Goal: Task Accomplishment & Management: Manage account settings

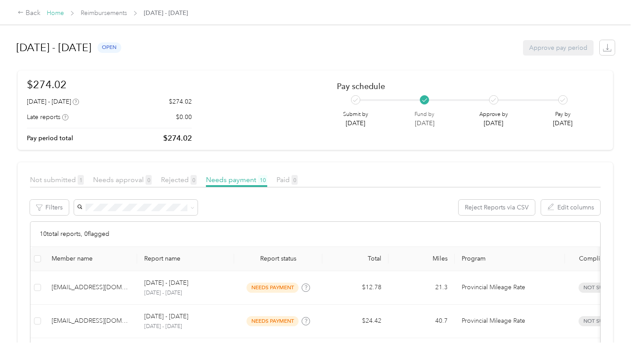
click at [57, 12] on link "Home" at bounding box center [55, 12] width 17 height 7
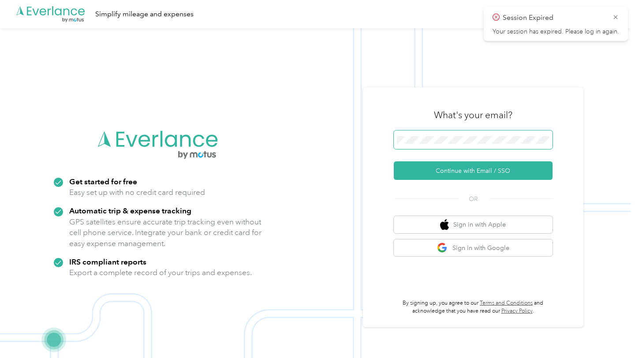
click at [432, 144] on span at bounding box center [473, 139] width 159 height 19
click at [429, 135] on span at bounding box center [473, 139] width 159 height 19
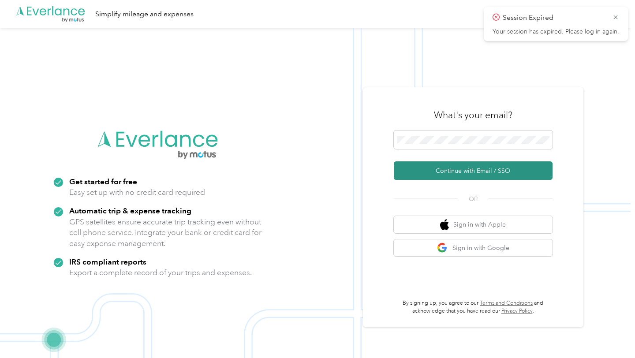
click at [453, 166] on button "Continue with Email / SSO" at bounding box center [473, 170] width 159 height 19
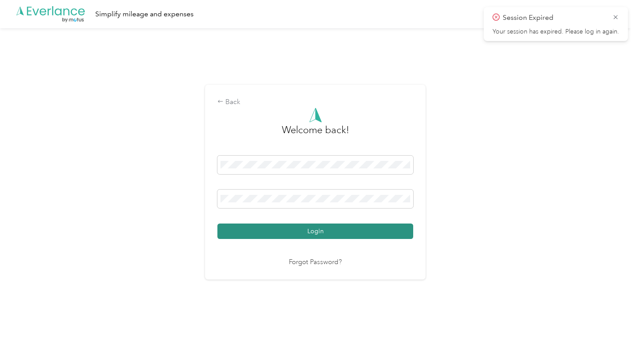
click at [334, 234] on button "Login" at bounding box center [315, 231] width 196 height 15
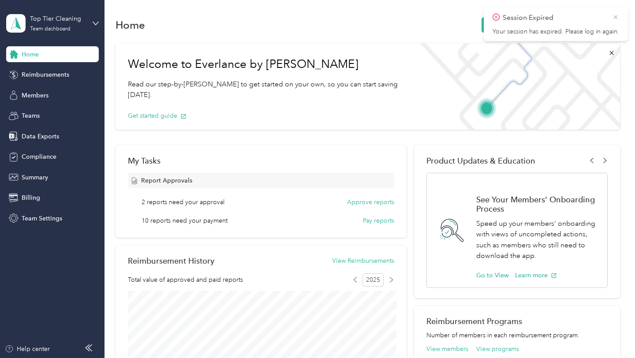
click at [615, 16] on icon at bounding box center [615, 17] width 4 height 4
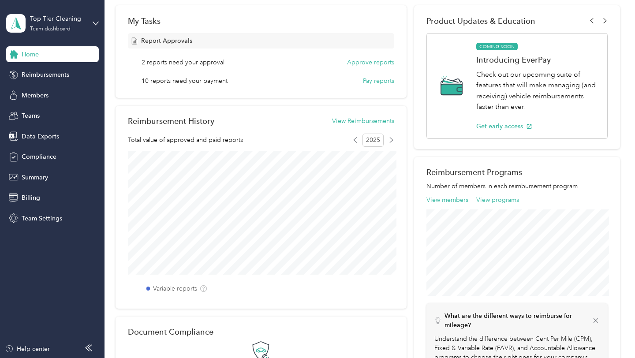
scroll to position [163, 0]
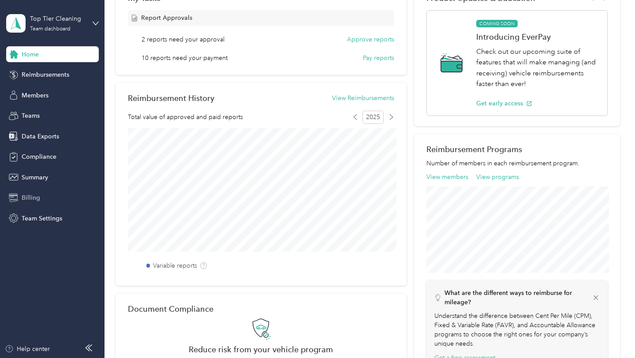
click at [32, 201] on span "Billing" at bounding box center [31, 197] width 19 height 9
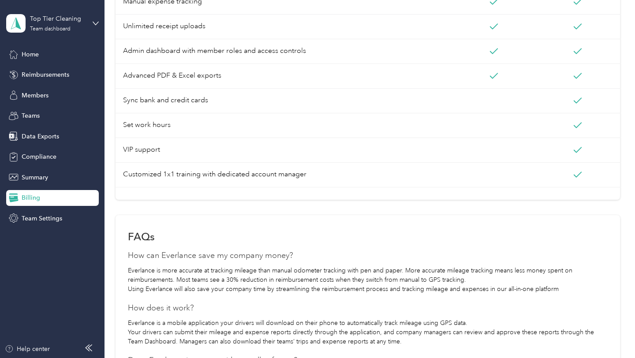
scroll to position [346, 0]
click at [61, 223] on div "Team Settings" at bounding box center [52, 218] width 93 height 16
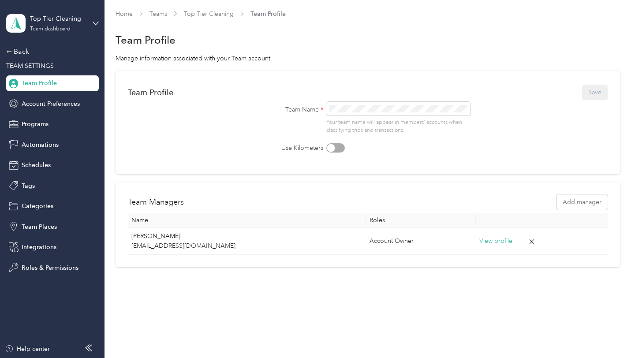
scroll to position [1, 0]
click at [50, 13] on div "Top Tier Cleaning Team dashboard" at bounding box center [52, 23] width 93 height 31
click at [172, 151] on form "Team Profile Save Team Name * Your team name will appear in members’ accounts w…" at bounding box center [368, 119] width 480 height 70
click at [48, 105] on span "Account Preferences" at bounding box center [51, 103] width 58 height 9
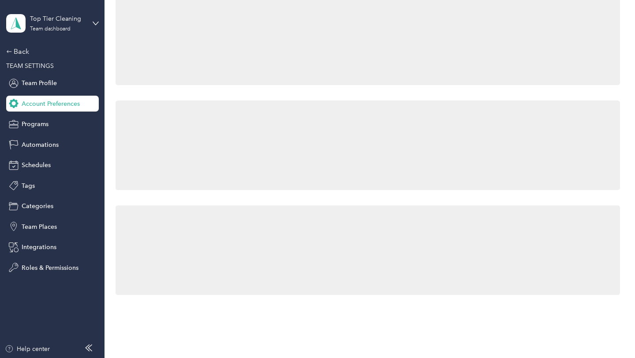
scroll to position [346, 0]
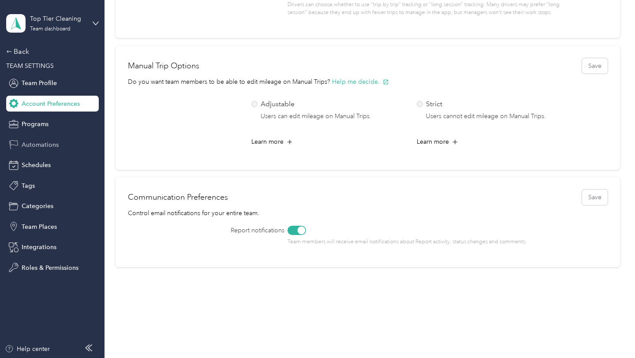
click at [36, 144] on span "Automations" at bounding box center [40, 144] width 37 height 9
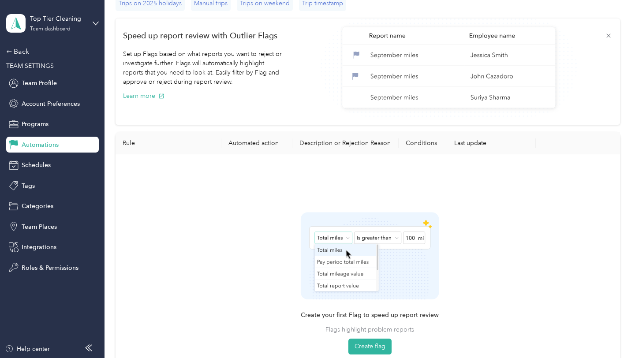
scroll to position [205, 0]
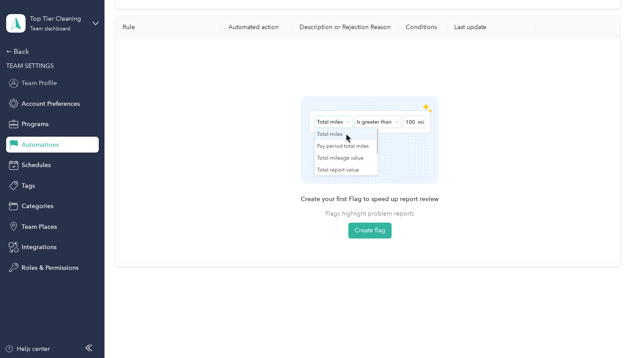
click at [30, 82] on span "Team Profile" at bounding box center [39, 82] width 35 height 9
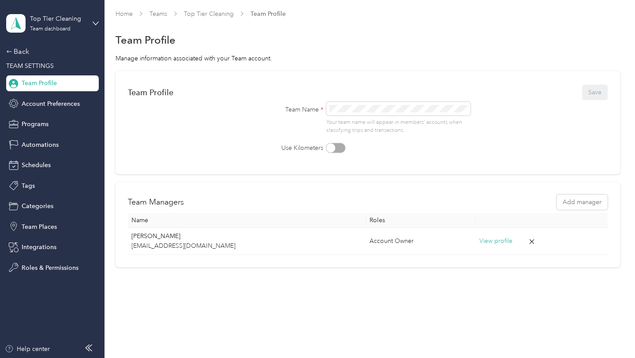
scroll to position [1, 0]
click at [42, 120] on span "Programs" at bounding box center [35, 123] width 27 height 9
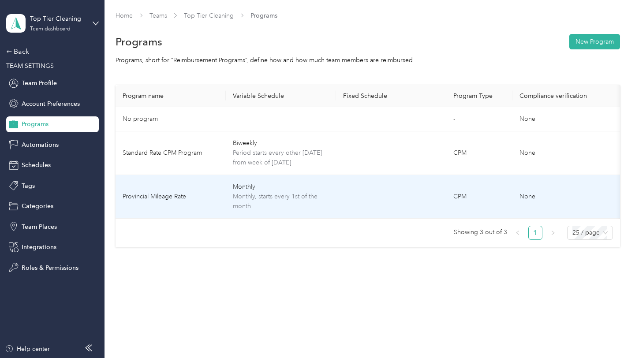
click at [194, 201] on td "Provincial Mileage Rate" at bounding box center [171, 197] width 110 height 44
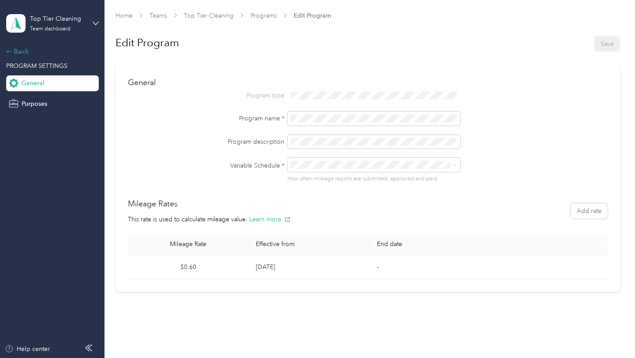
click at [23, 52] on div "Back" at bounding box center [50, 51] width 88 height 11
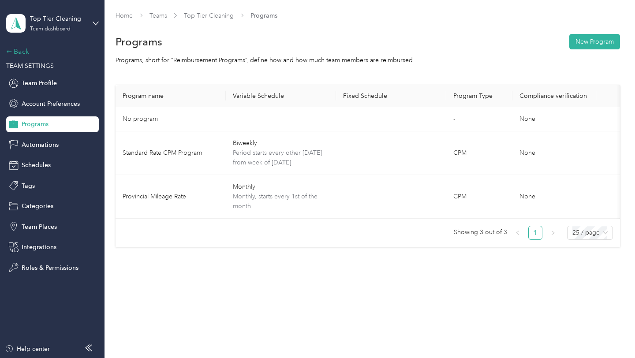
click at [23, 56] on div "Back" at bounding box center [50, 51] width 88 height 11
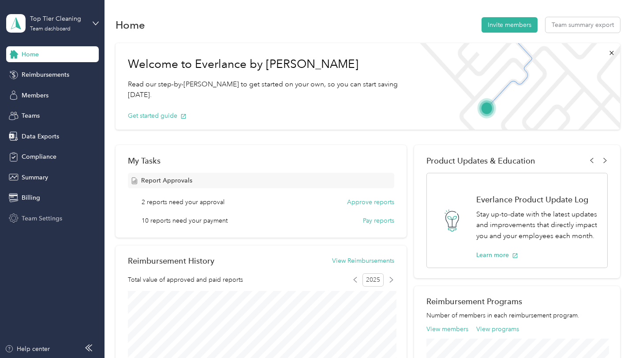
click at [41, 221] on span "Team Settings" at bounding box center [42, 218] width 41 height 9
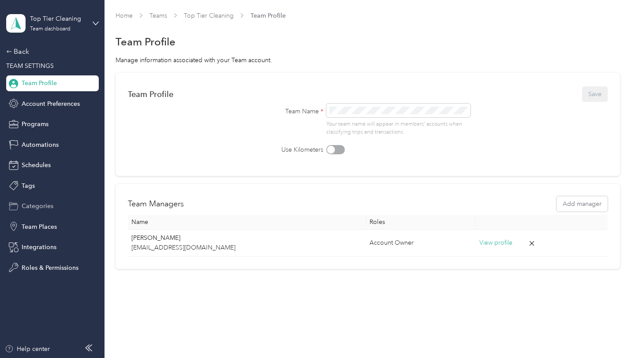
click at [45, 211] on div "Categories" at bounding box center [52, 206] width 93 height 16
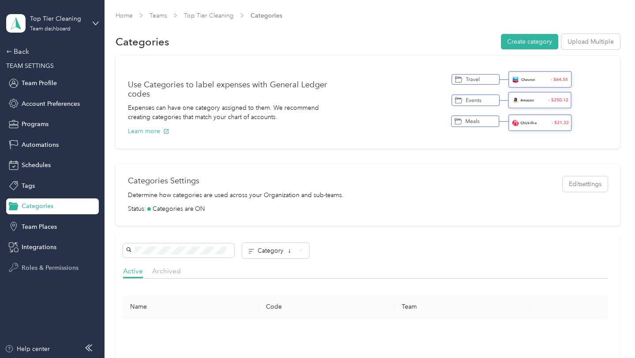
click at [58, 270] on span "Roles & Permissions" at bounding box center [50, 267] width 57 height 9
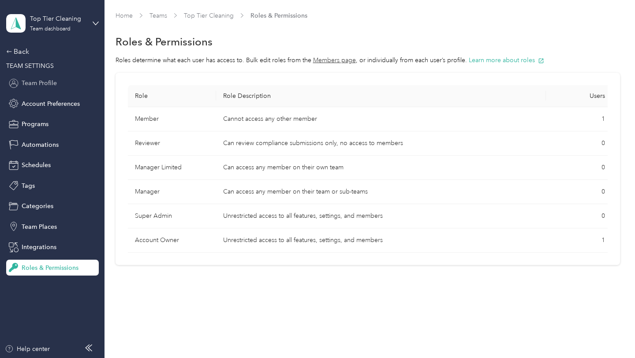
click at [41, 81] on span "Team Profile" at bounding box center [39, 82] width 35 height 9
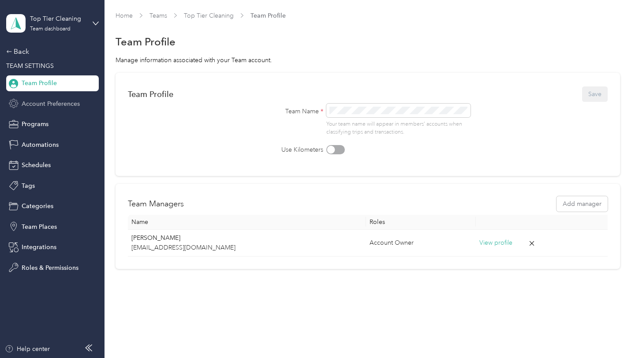
click at [43, 103] on span "Account Preferences" at bounding box center [51, 103] width 58 height 9
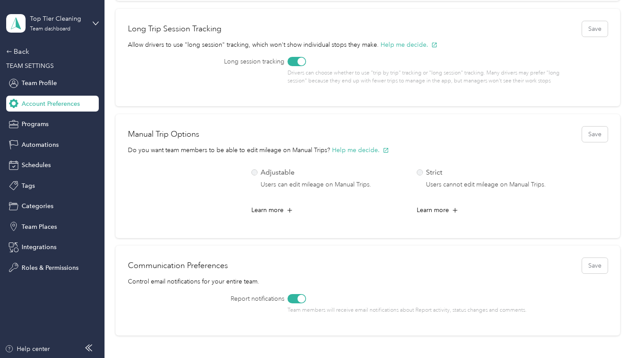
scroll to position [354, 0]
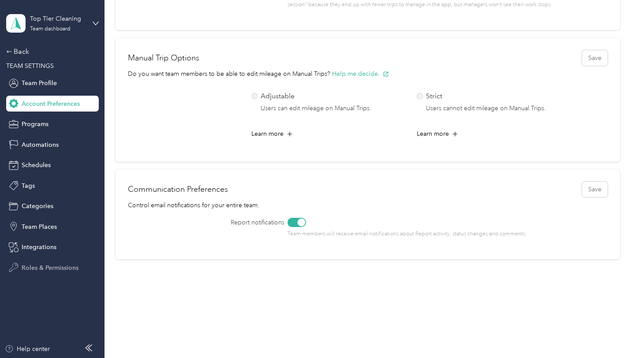
click at [41, 269] on span "Roles & Permissions" at bounding box center [50, 267] width 57 height 9
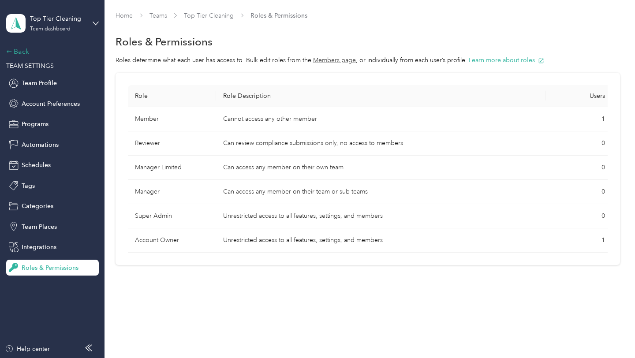
click at [16, 48] on div "Back" at bounding box center [50, 51] width 88 height 11
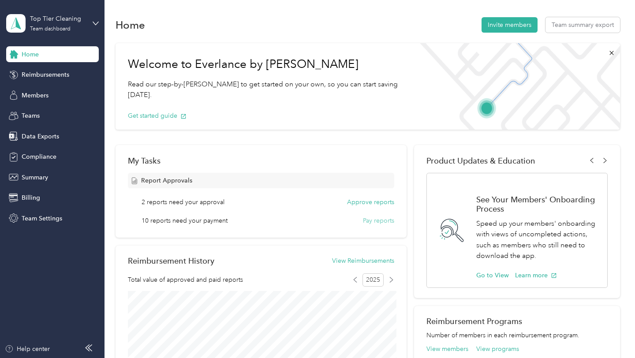
click at [382, 219] on button "Pay reports" at bounding box center [378, 220] width 31 height 9
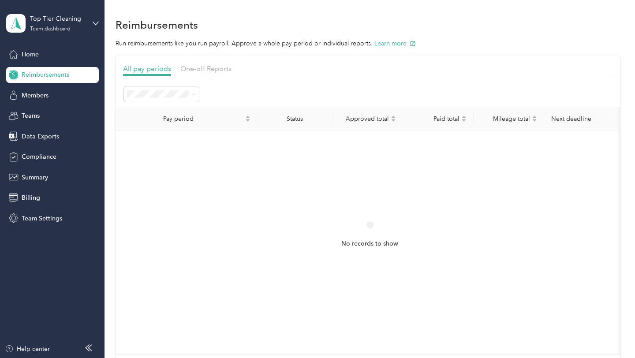
click at [160, 116] on ol "All periods Active periods Open Needs approval Approved Needs payment Scheduled…" at bounding box center [161, 180] width 75 height 155
click at [383, 45] on button "Learn more" at bounding box center [394, 43] width 41 height 9
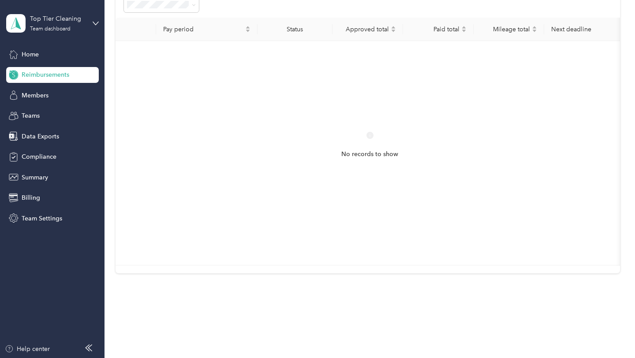
scroll to position [96, 0]
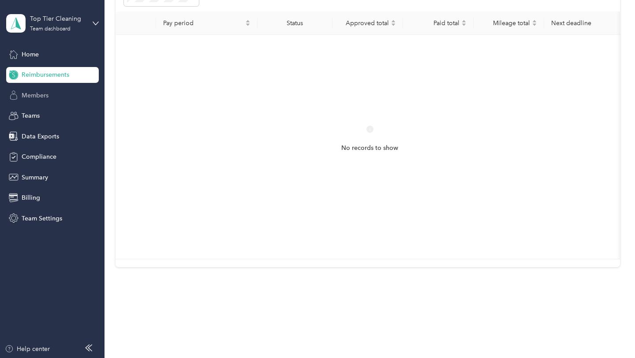
click at [55, 96] on div "Members" at bounding box center [52, 95] width 93 height 16
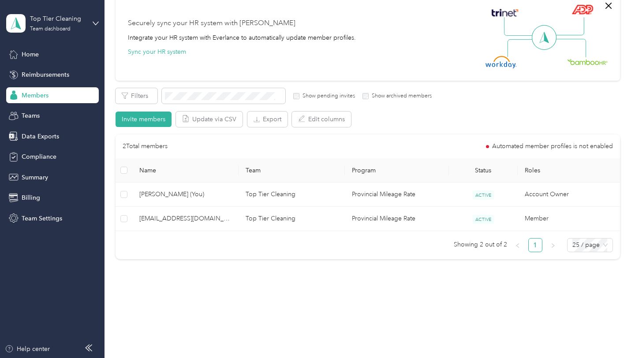
scroll to position [76, 0]
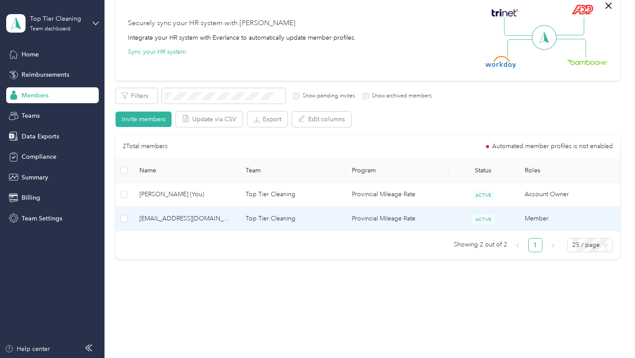
click at [324, 223] on td "Top Tier Cleaning" at bounding box center [292, 219] width 106 height 24
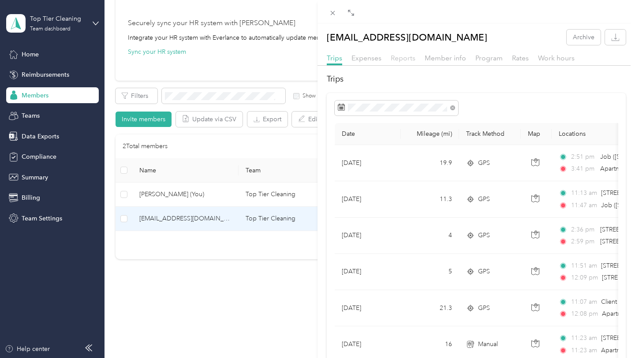
click at [405, 56] on span "Reports" at bounding box center [403, 58] width 25 height 8
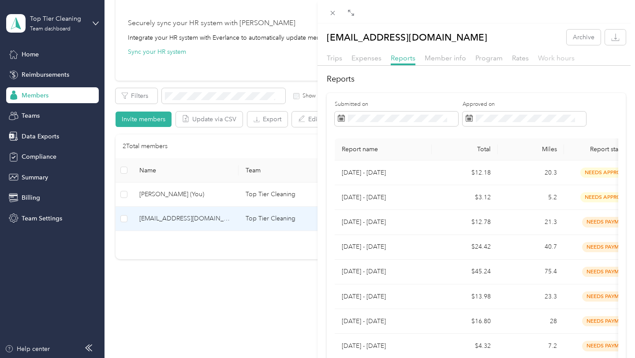
click at [548, 61] on span "Work hours" at bounding box center [556, 58] width 37 height 8
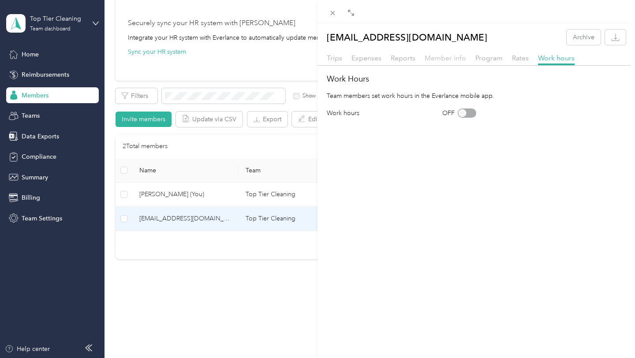
click at [432, 59] on span "Member info" at bounding box center [445, 58] width 41 height 8
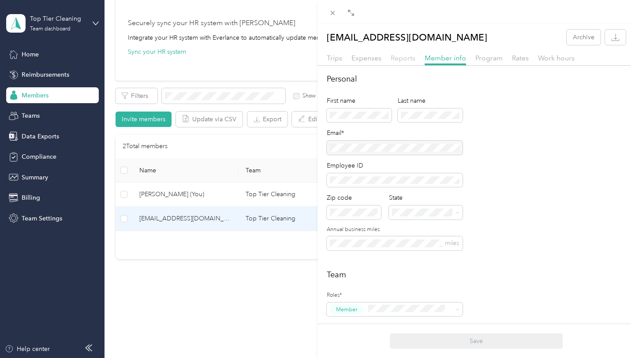
click at [403, 57] on span "Reports" at bounding box center [403, 58] width 25 height 8
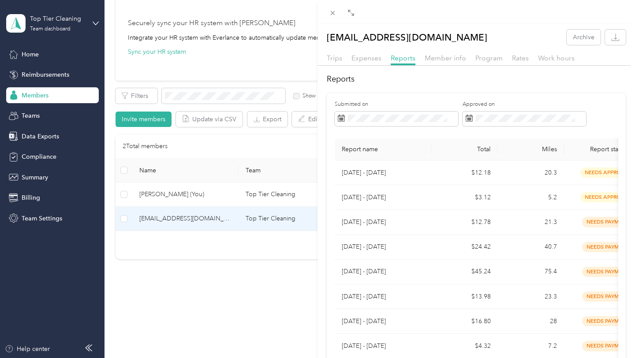
click at [265, 311] on div "[EMAIL_ADDRESS][DOMAIN_NAME] Archive Trips Expenses Reports Member info Program…" at bounding box center [317, 179] width 635 height 358
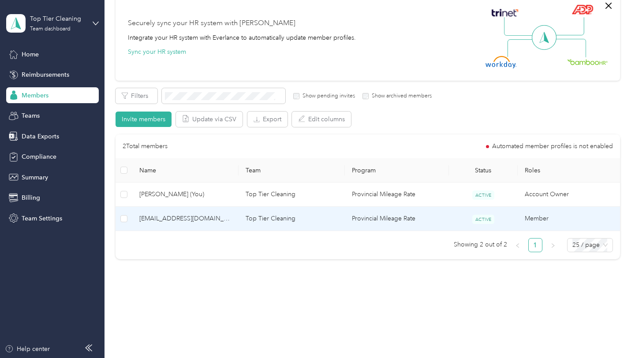
click at [499, 224] on td "ACTIVE" at bounding box center [483, 219] width 69 height 24
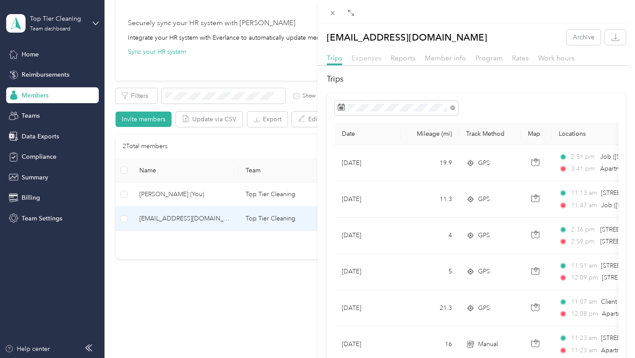
click at [360, 58] on span "Expenses" at bounding box center [366, 58] width 30 height 8
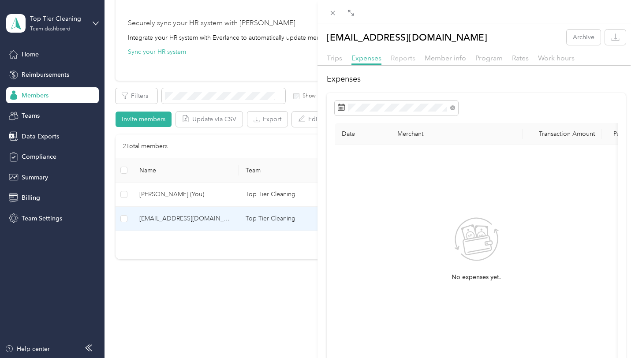
click at [406, 58] on span "Reports" at bounding box center [403, 58] width 25 height 8
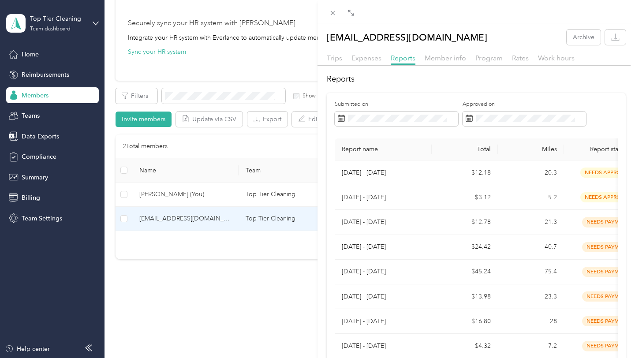
click at [62, 73] on div "[EMAIL_ADDRESS][DOMAIN_NAME] Archive Trips Expenses Reports Member info Program…" at bounding box center [317, 179] width 635 height 358
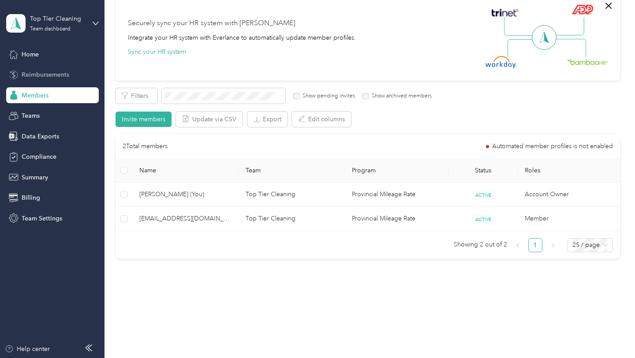
click at [57, 76] on span "Reimbursements" at bounding box center [46, 74] width 48 height 9
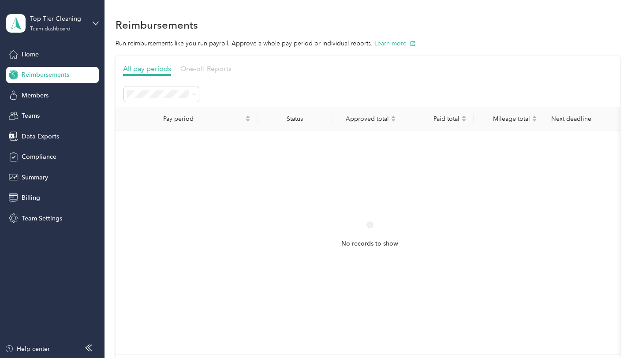
click at [193, 66] on span "One-off Reports" at bounding box center [205, 68] width 51 height 8
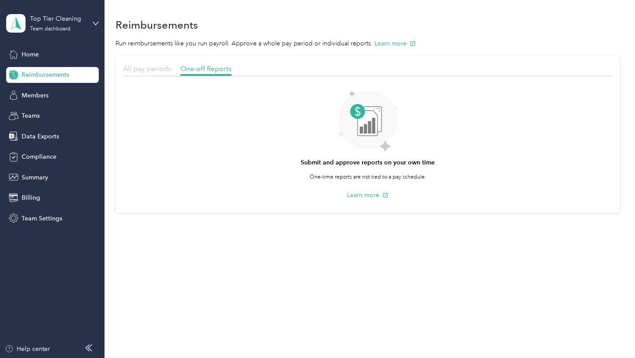
click at [152, 70] on span "All pay periods" at bounding box center [147, 68] width 48 height 8
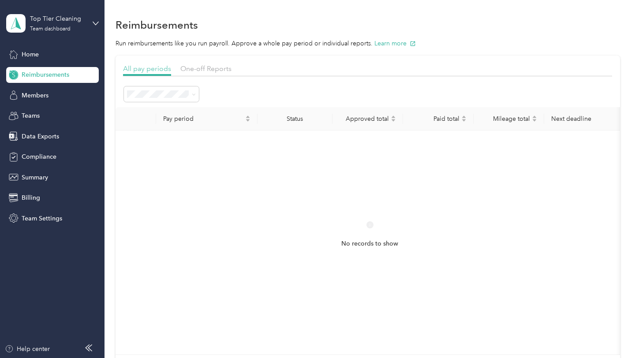
click at [154, 67] on span "All pay periods" at bounding box center [147, 68] width 48 height 8
click at [163, 176] on li "Approved" at bounding box center [161, 172] width 75 height 15
click at [190, 97] on span at bounding box center [192, 93] width 7 height 9
click at [193, 95] on icon at bounding box center [194, 95] width 4 height 4
click at [157, 239] on ol "All periods Active periods Open Needs approval Approved Needs payment Scheduled…" at bounding box center [161, 180] width 75 height 155
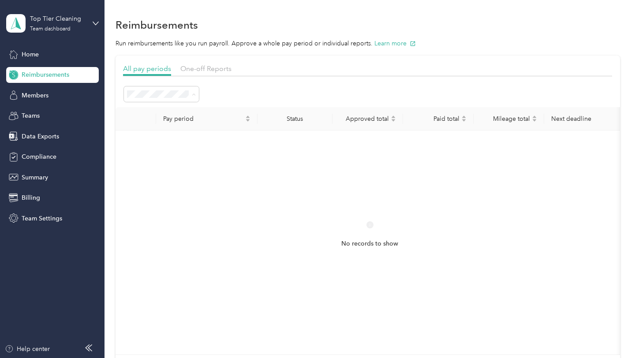
click at [164, 118] on li "Active periods" at bounding box center [161, 126] width 75 height 16
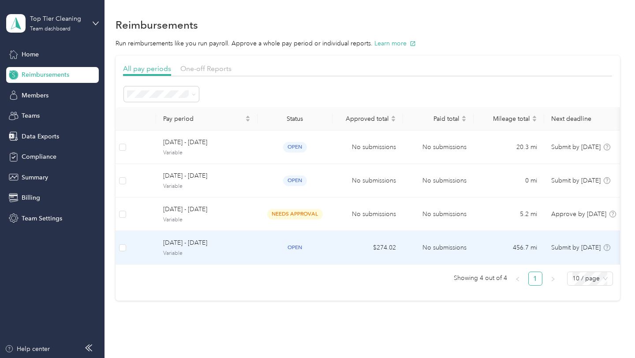
click at [295, 246] on span "open" at bounding box center [295, 247] width 24 height 10
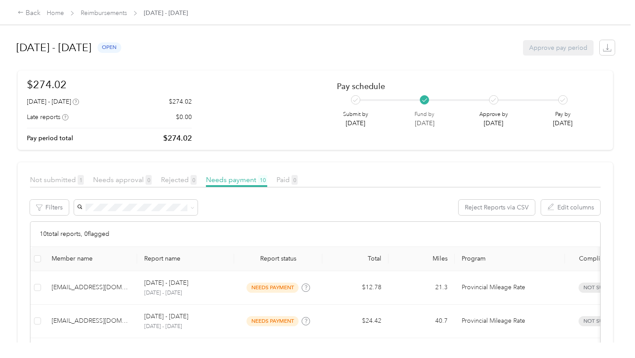
click at [565, 53] on div "Approve pay period" at bounding box center [558, 47] width 71 height 15
click at [565, 52] on div "Approve pay period" at bounding box center [558, 47] width 71 height 15
click at [172, 183] on span "Rejected 0" at bounding box center [179, 179] width 36 height 8
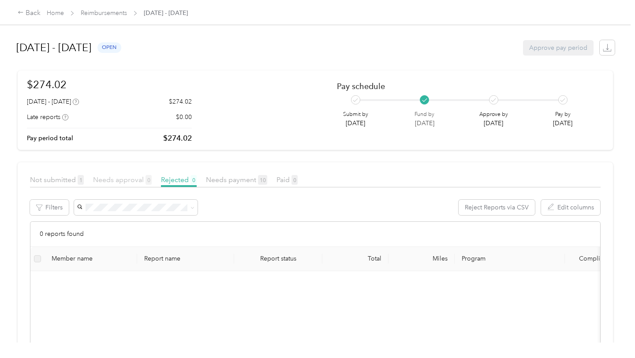
click at [130, 178] on span "Needs approval 0" at bounding box center [122, 179] width 59 height 8
click at [42, 182] on span "Not submitted 1" at bounding box center [57, 179] width 54 height 8
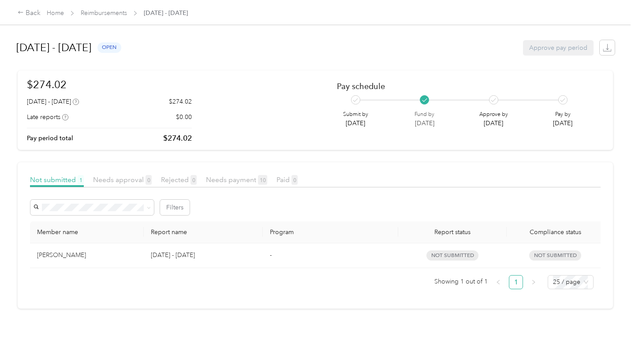
click at [277, 250] on td "-" at bounding box center [330, 255] width 135 height 25
click at [458, 256] on span "not submitted" at bounding box center [452, 255] width 52 height 10
click at [237, 185] on div "Needs payment 10" at bounding box center [236, 180] width 61 height 11
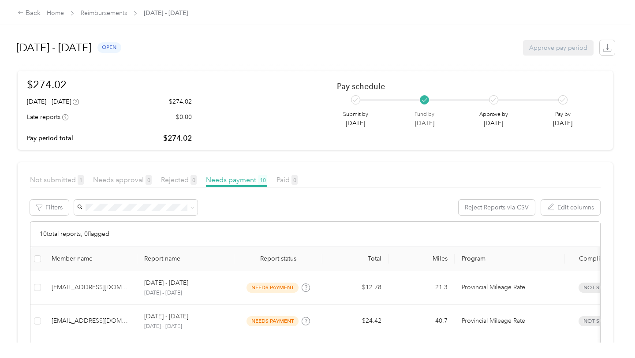
click at [577, 44] on div "Approve pay period" at bounding box center [558, 47] width 71 height 15
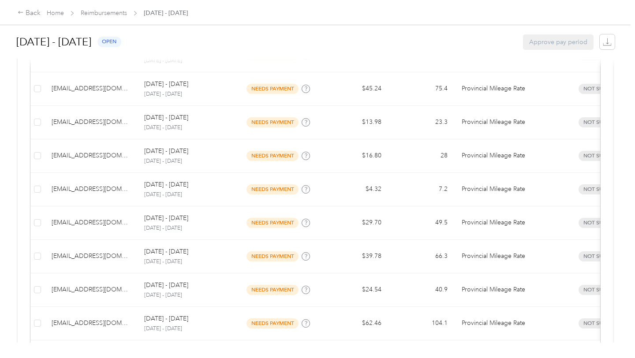
scroll to position [267, 0]
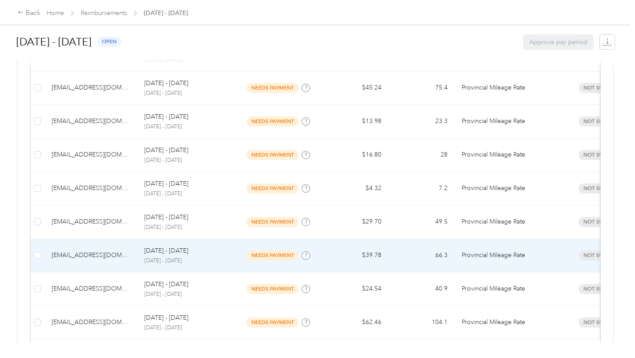
click at [264, 254] on span "needs payment" at bounding box center [272, 255] width 52 height 10
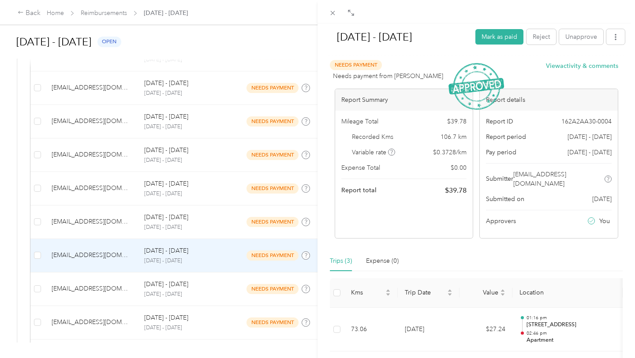
click at [518, 73] on div "Needs Payment Needs payment from [PERSON_NAME] View activity & comments" at bounding box center [474, 70] width 288 height 21
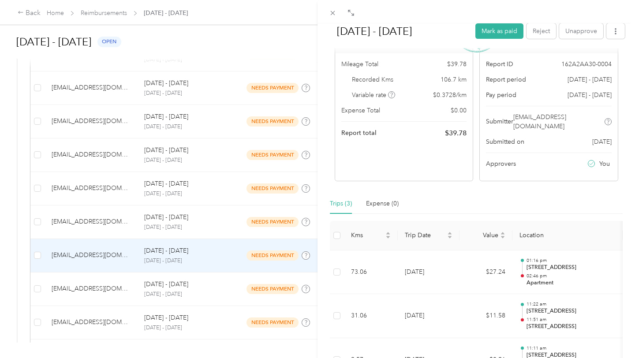
scroll to position [126, 0]
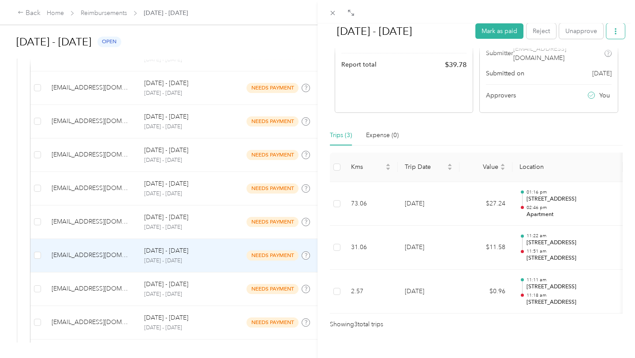
click at [615, 31] on icon "button" at bounding box center [615, 31] width 6 height 6
click at [560, 113] on div "Needs Payment Needs payment from [PERSON_NAME] View activity & comments Report …" at bounding box center [476, 131] width 293 height 395
